Goal: Navigation & Orientation: Find specific page/section

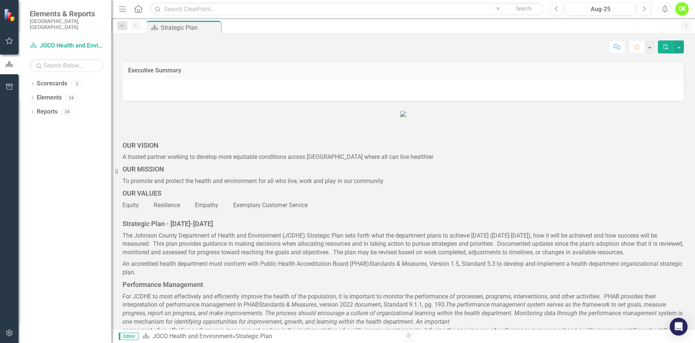
click at [34, 78] on div "Dropdown Scorecards 3" at bounding box center [71, 85] width 82 height 14
click at [32, 82] on icon "Dropdown" at bounding box center [32, 84] width 5 height 4
click at [37, 95] on icon "Dropdown" at bounding box center [36, 97] width 6 height 4
click at [51, 122] on link "DHE Dept Operations PM Scorecard" at bounding box center [79, 126] width 63 height 9
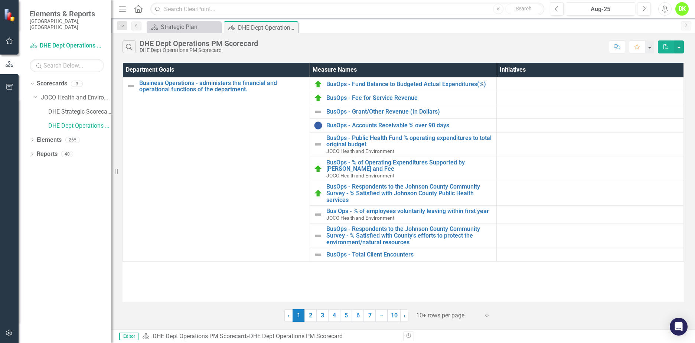
click at [310, 317] on link "2" at bounding box center [310, 315] width 12 height 13
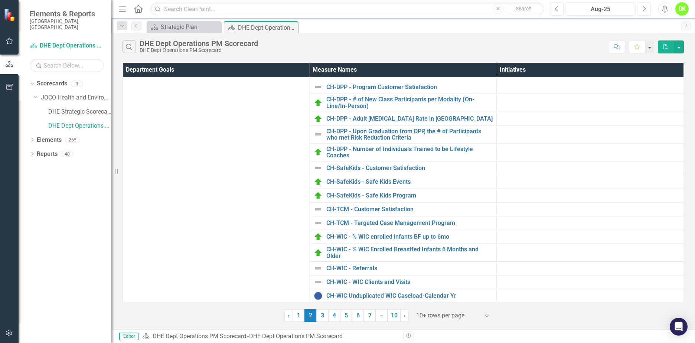
scroll to position [167, 0]
click at [327, 317] on link "3" at bounding box center [322, 315] width 12 height 13
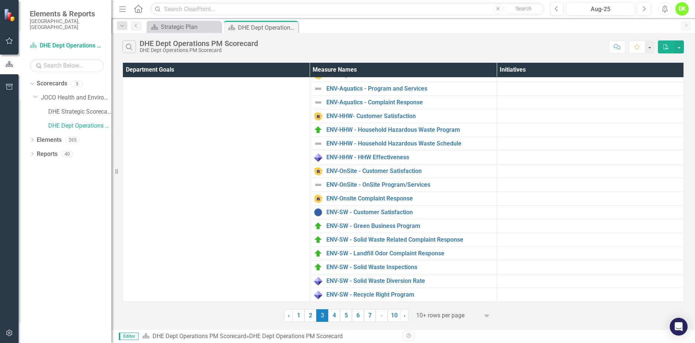
scroll to position [74, 0]
click at [333, 317] on link "4" at bounding box center [334, 315] width 12 height 13
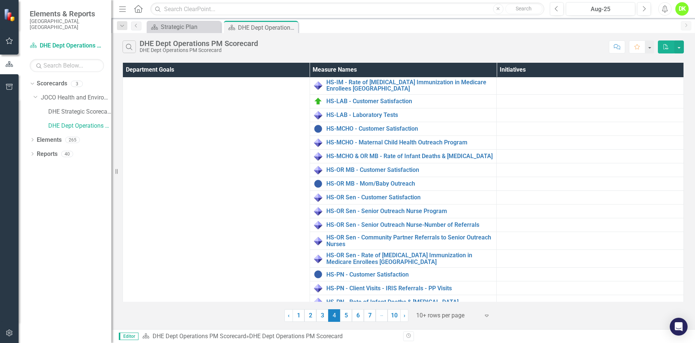
scroll to position [333, 0]
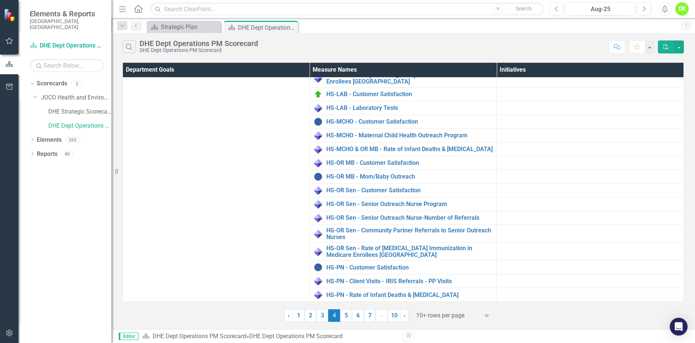
click at [350, 312] on link "5" at bounding box center [346, 315] width 12 height 13
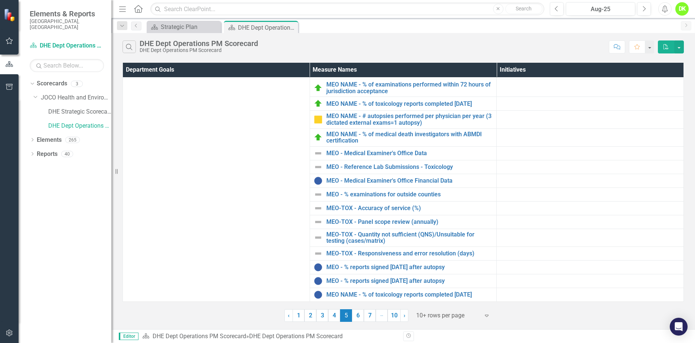
scroll to position [75, 0]
click at [358, 319] on link "6" at bounding box center [358, 315] width 12 height 13
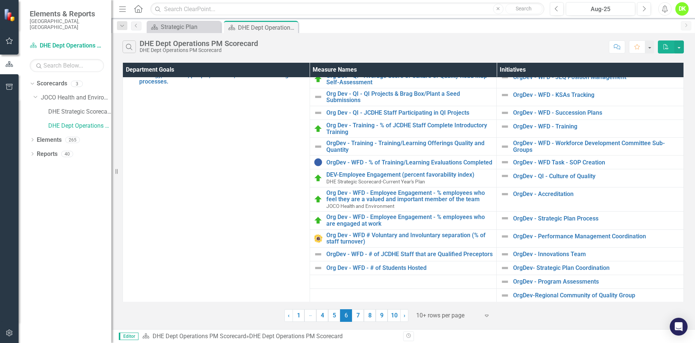
scroll to position [46, 0]
